Goal: Task Accomplishment & Management: Manage account settings

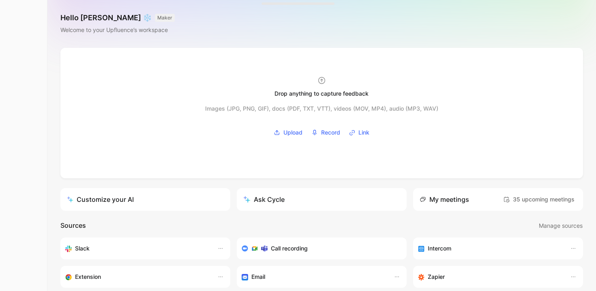
click at [24, 109] on nav "Upfluence Search ⌘ K Ask Cycle Workspace Home G then H Feedback G then F Reques…" at bounding box center [23, 145] width 47 height 291
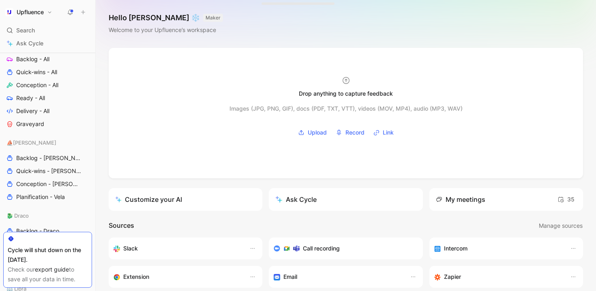
scroll to position [334, 0]
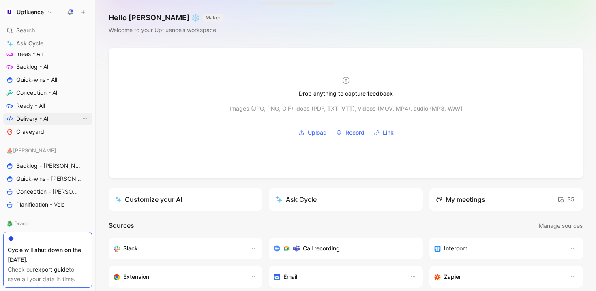
click at [33, 117] on span "Delivery - All" at bounding box center [32, 119] width 33 height 8
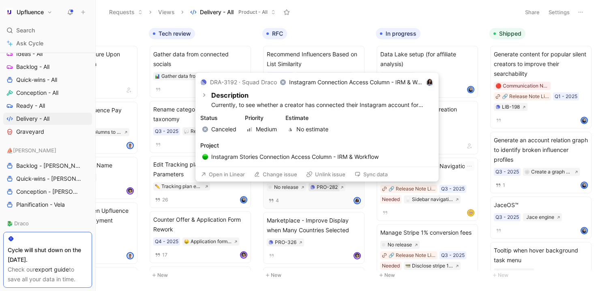
scroll to position [0, 80]
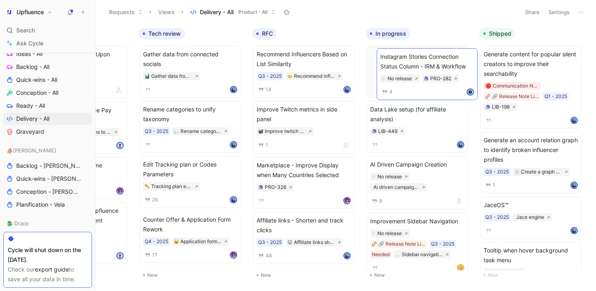
drag, startPoint x: 292, startPoint y: 171, endPoint x: 415, endPoint y: 63, distance: 163.9
click at [436, 60] on span "Instagram Stories Connection Status Column - IRM & Workflow" at bounding box center [417, 58] width 94 height 19
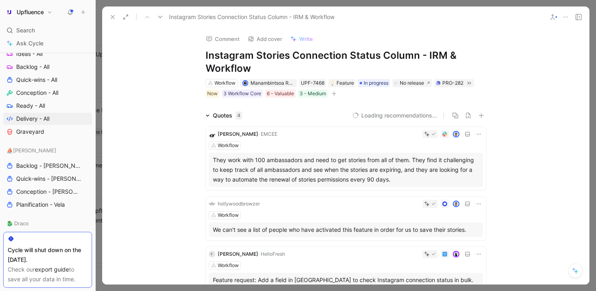
click at [331, 94] on icon "button" at bounding box center [333, 93] width 5 height 5
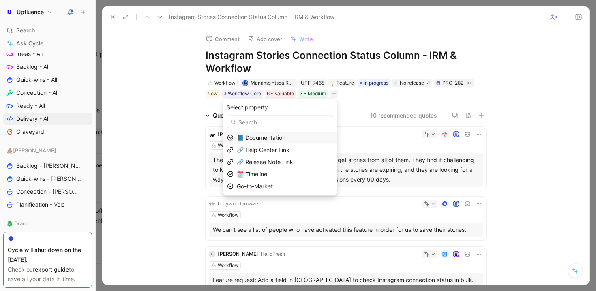
click at [285, 137] on span "📘 Documentation" at bounding box center [261, 137] width 49 height 7
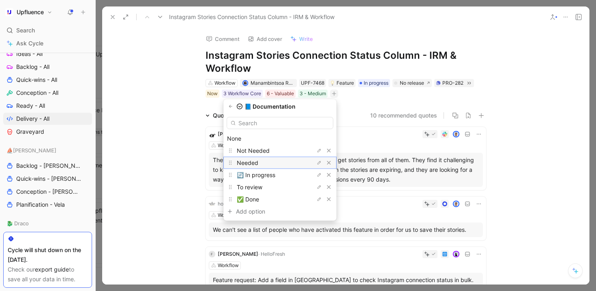
click at [283, 165] on div "Needed" at bounding box center [267, 163] width 61 height 10
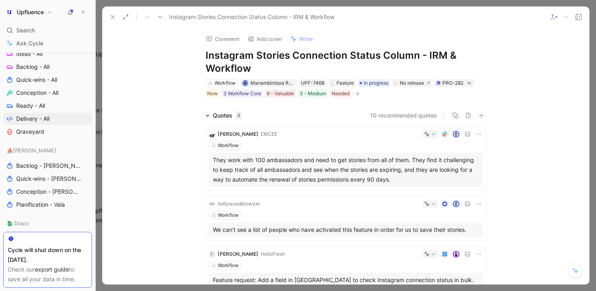
click at [158, 17] on icon at bounding box center [160, 17] width 6 height 6
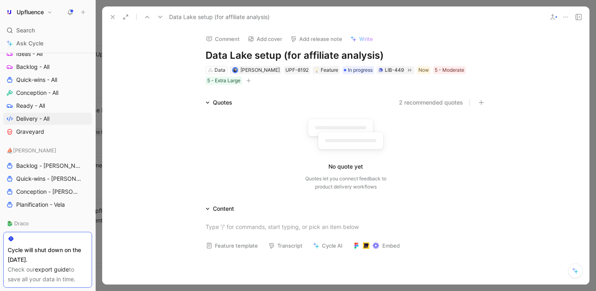
click at [115, 15] on icon at bounding box center [112, 17] width 6 height 6
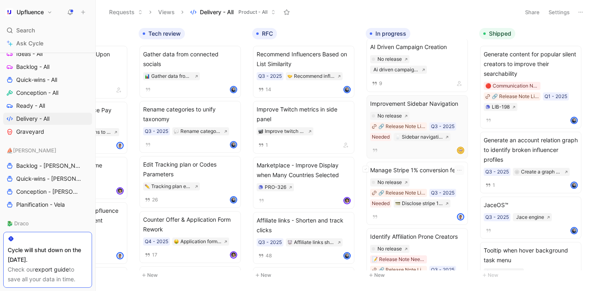
scroll to position [130, 0]
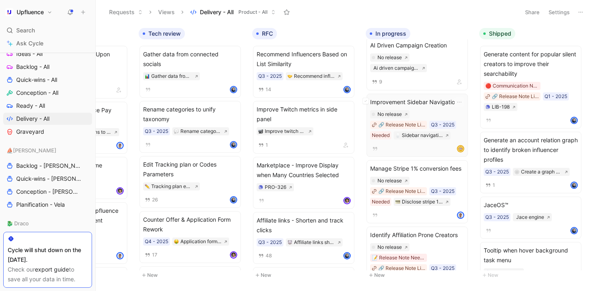
click at [436, 111] on div "No release 🔗 Release Note Link Q3 - 2025 Needed Sidebar navigation improvement" at bounding box center [417, 124] width 94 height 29
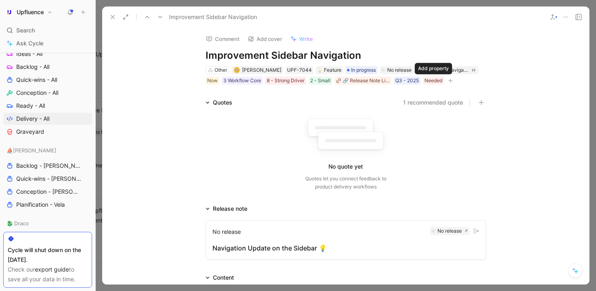
click at [448, 80] on icon "button" at bounding box center [450, 80] width 5 height 5
click at [110, 15] on icon at bounding box center [112, 17] width 6 height 6
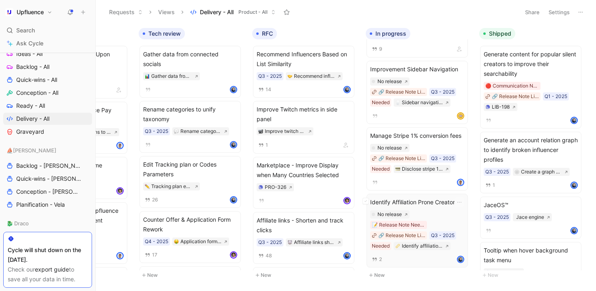
scroll to position [159, 0]
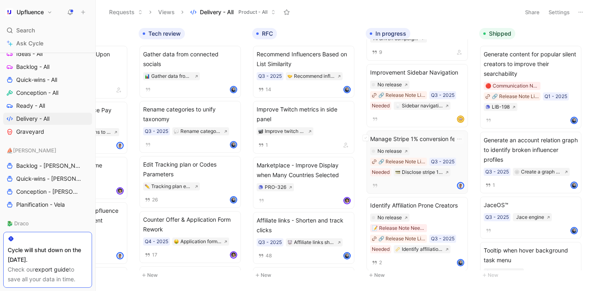
click at [429, 137] on span "Manage Stripe 1% conversion fees" at bounding box center [417, 139] width 94 height 10
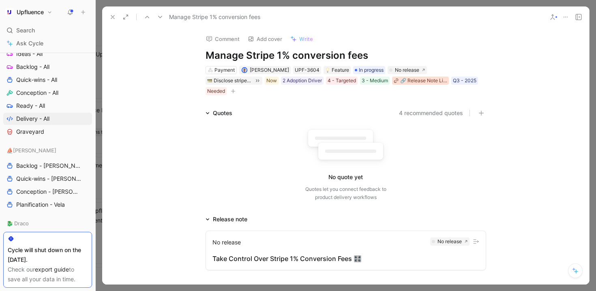
click at [400, 82] on div "🔗 Release Note Link" at bounding box center [423, 81] width 47 height 8
click at [114, 18] on icon at bounding box center [112, 17] width 6 height 6
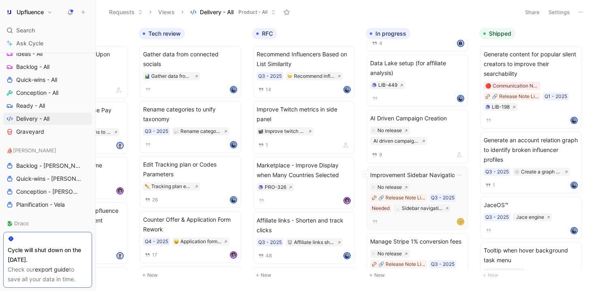
scroll to position [60, 0]
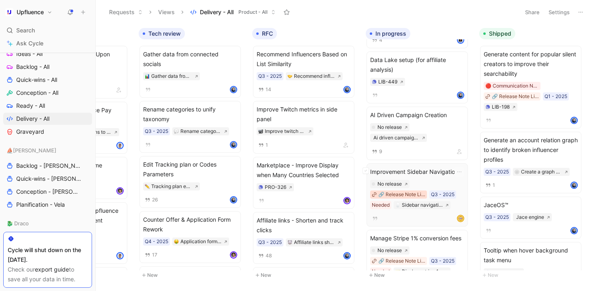
click at [406, 198] on div "🔗 Release Note Link" at bounding box center [401, 194] width 47 height 8
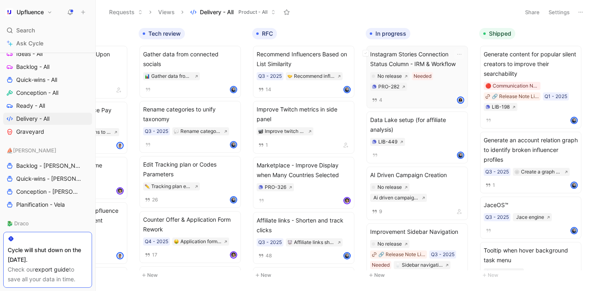
click at [427, 56] on span "Instagram Stories Connection Status Column - IRM & Workflow" at bounding box center [417, 58] width 94 height 19
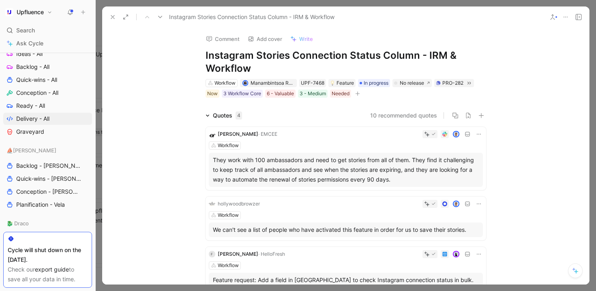
click at [113, 15] on icon at bounding box center [112, 17] width 6 height 6
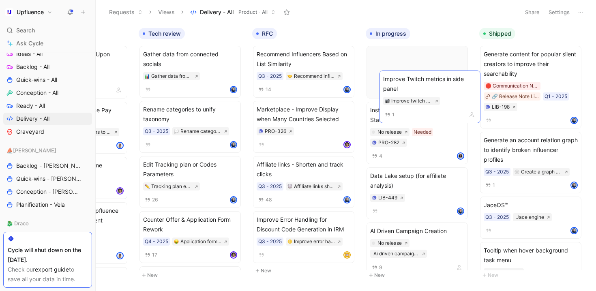
drag, startPoint x: 299, startPoint y: 109, endPoint x: 425, endPoint y: 73, distance: 131.4
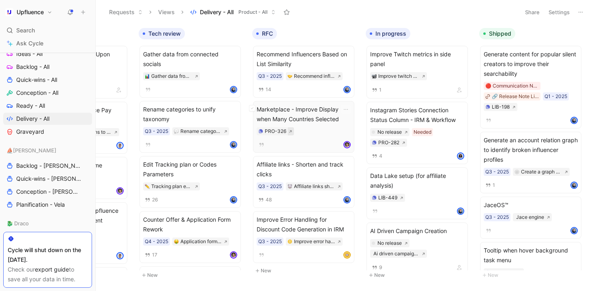
click at [291, 131] on icon at bounding box center [290, 131] width 2 height 2
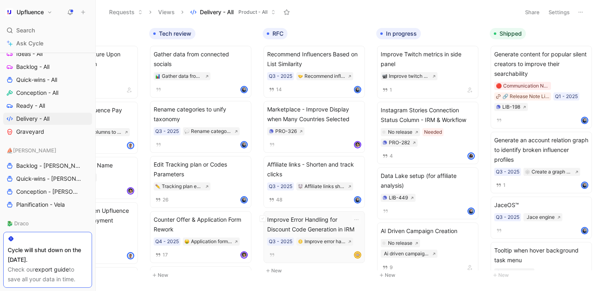
scroll to position [0, 66]
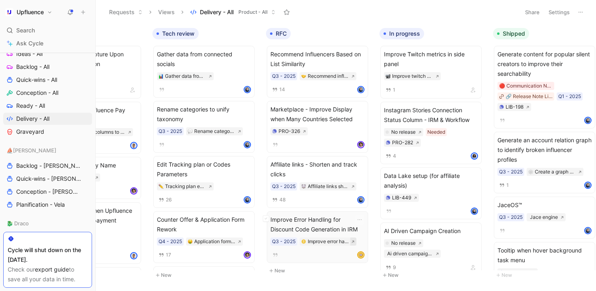
click at [353, 240] on icon at bounding box center [353, 242] width 4 height 4
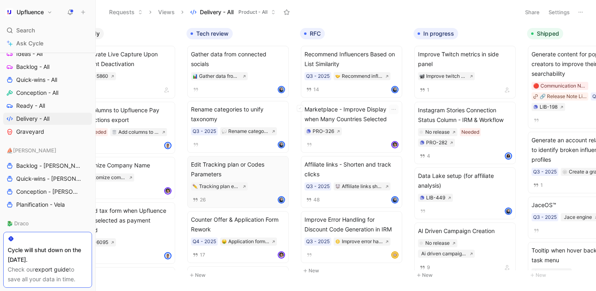
scroll to position [0, 26]
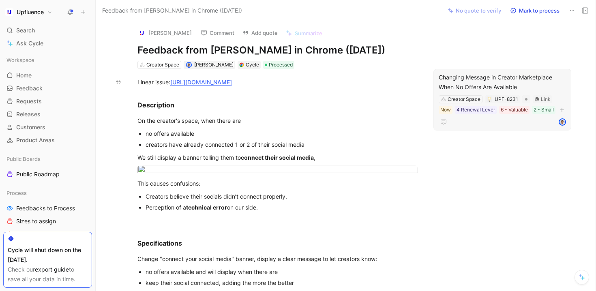
click at [480, 82] on div "Changing Message in Creator Marketplace When No Offers Are Available" at bounding box center [501, 82] width 127 height 19
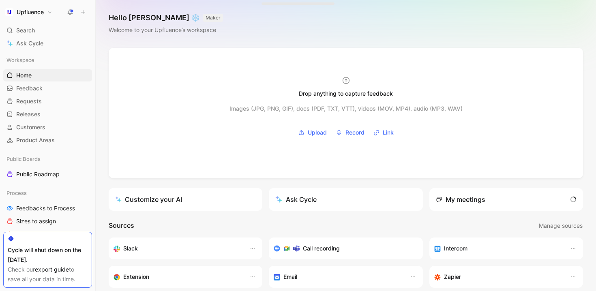
click at [40, 8] on button "Upfluence" at bounding box center [28, 11] width 51 height 11
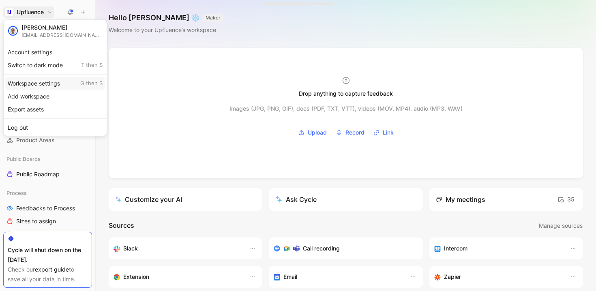
click at [46, 81] on div "Workspace settings G then S" at bounding box center [55, 83] width 100 height 13
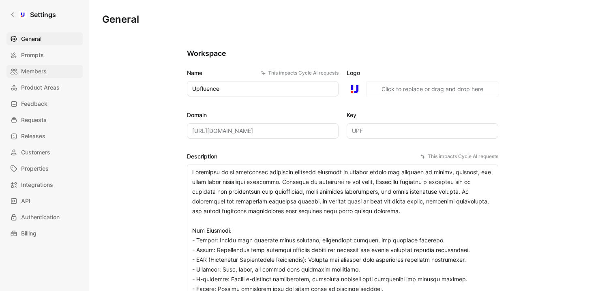
click at [55, 68] on link "Members" at bounding box center [44, 71] width 76 height 13
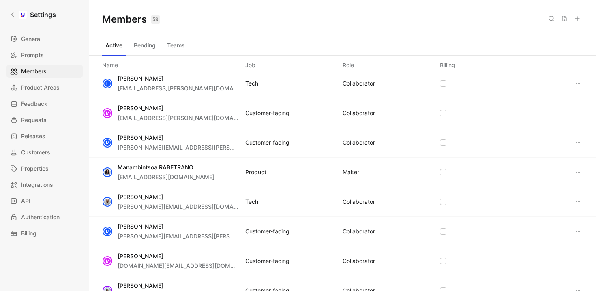
scroll to position [840, 0]
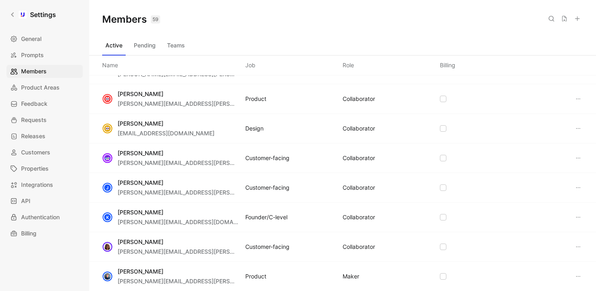
click at [396, 139] on div "[PERSON_NAME] [PERSON_NAME][EMAIL_ADDRESS][DOMAIN_NAME] Design COLLABORATOR" at bounding box center [342, 129] width 507 height 30
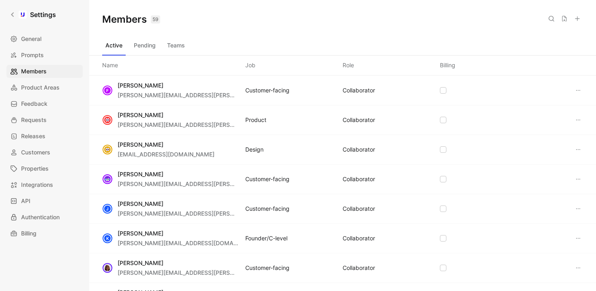
click at [575, 118] on icon at bounding box center [578, 120] width 6 height 6
click at [539, 157] on div "Remove" at bounding box center [546, 160] width 58 height 10
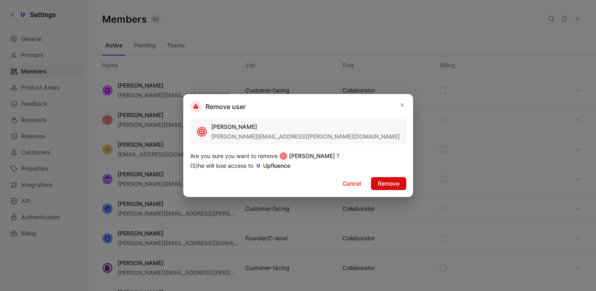
click at [378, 182] on span "Remove" at bounding box center [388, 184] width 21 height 10
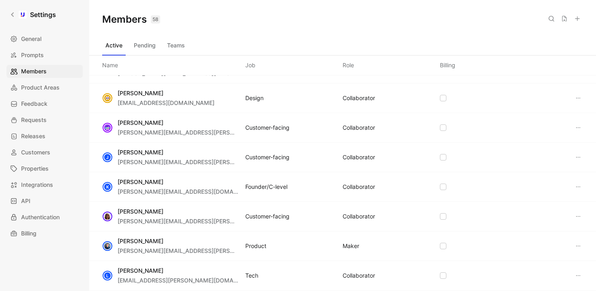
scroll to position [682, 0]
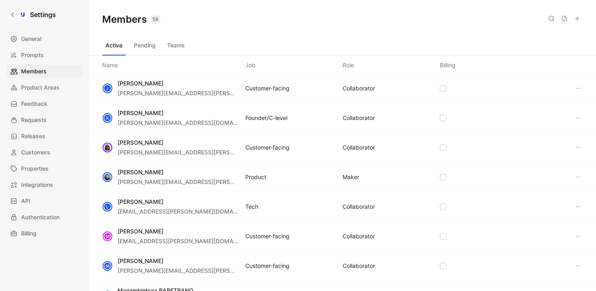
click at [549, 13] on button at bounding box center [550, 18] width 11 height 11
type input "[PERSON_NAME]"
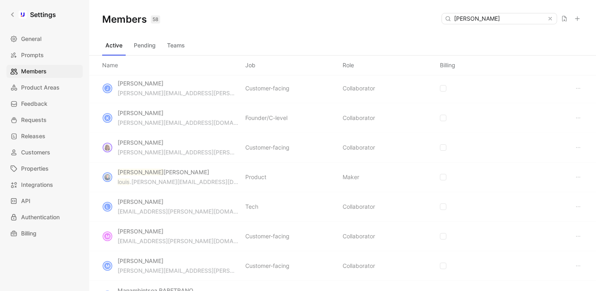
scroll to position [0, 0]
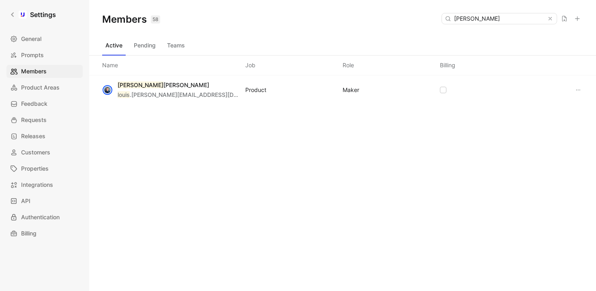
click at [440, 86] on div "[PERSON_NAME] [PERSON_NAME] .[PERSON_NAME][EMAIL_ADDRESS][DOMAIN_NAME] Product …" at bounding box center [342, 89] width 507 height 29
click at [575, 90] on icon at bounding box center [578, 90] width 6 height 6
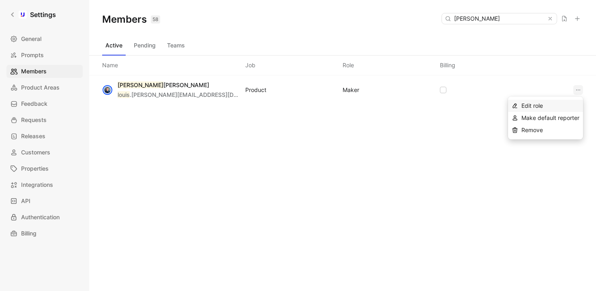
click at [542, 106] on span "Edit role" at bounding box center [531, 105] width 21 height 7
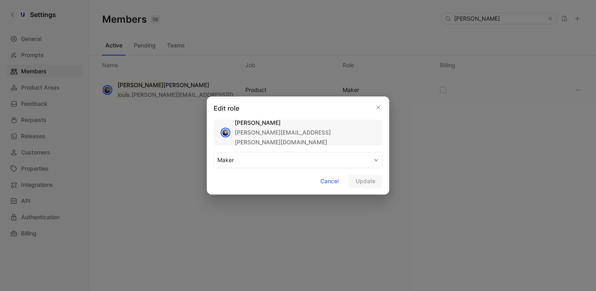
click at [329, 157] on button "MAKER" at bounding box center [298, 160] width 169 height 16
click at [332, 176] on span "Cancel" at bounding box center [329, 181] width 18 height 10
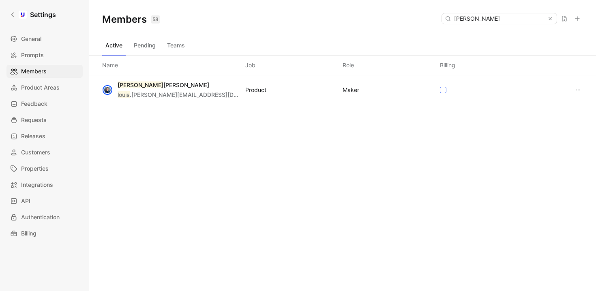
click at [441, 88] on icon at bounding box center [442, 90] width 5 height 5
click at [440, 87] on input "checkbox" at bounding box center [440, 87] width 0 height 0
